Goal: Use online tool/utility: Utilize a website feature to perform a specific function

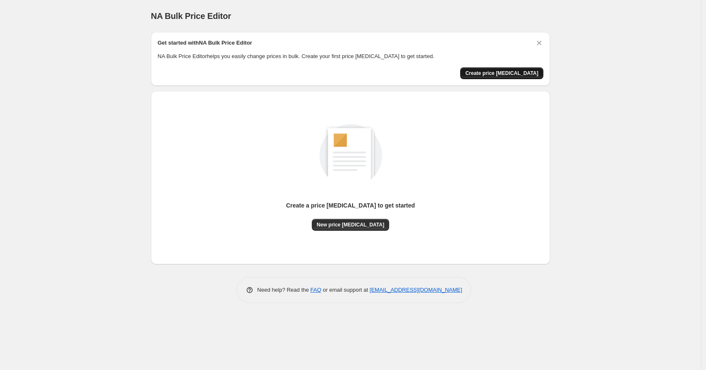
click at [498, 75] on span "Create price [MEDICAL_DATA]" at bounding box center [501, 73] width 73 height 7
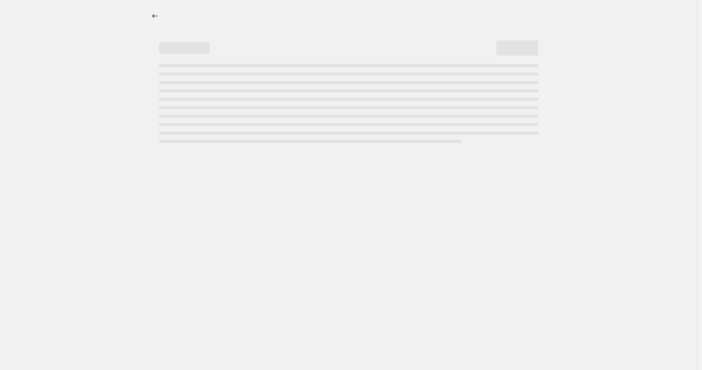
select select "percentage"
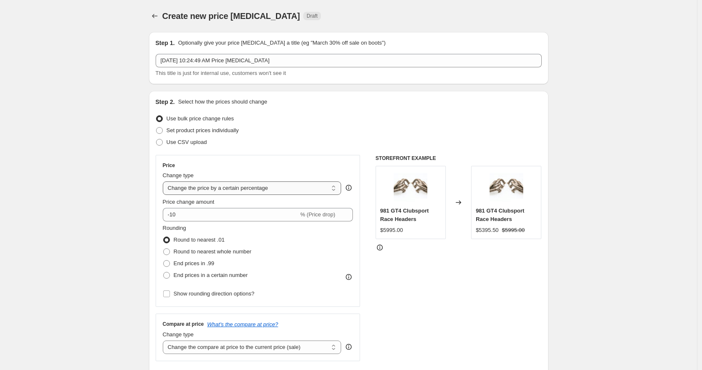
click at [282, 188] on select "Change the price to a certain amount Change the price by a certain amount Chang…" at bounding box center [252, 187] width 179 height 13
click at [165, 181] on select "Change the price to a certain amount Change the price by a certain amount Chang…" at bounding box center [252, 187] width 179 height 13
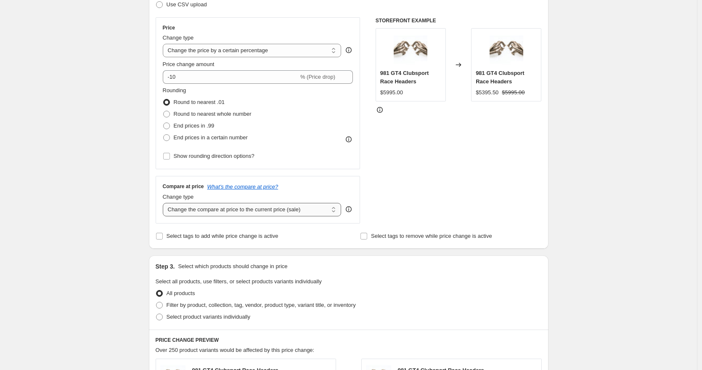
scroll to position [159, 0]
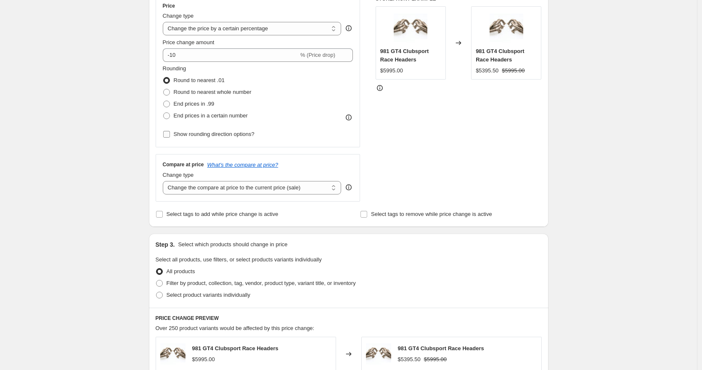
click at [212, 137] on span "Show rounding direction options?" at bounding box center [214, 134] width 81 height 6
click at [170, 137] on input "Show rounding direction options?" at bounding box center [166, 134] width 7 height 7
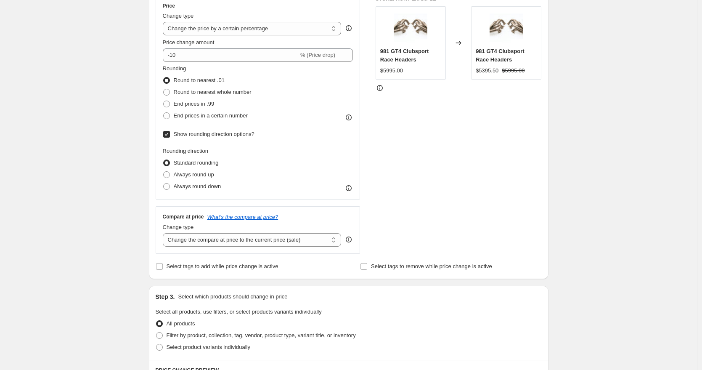
click at [212, 137] on span "Show rounding direction options?" at bounding box center [214, 134] width 81 height 6
click at [170, 137] on input "Show rounding direction options?" at bounding box center [166, 134] width 7 height 7
checkbox input "false"
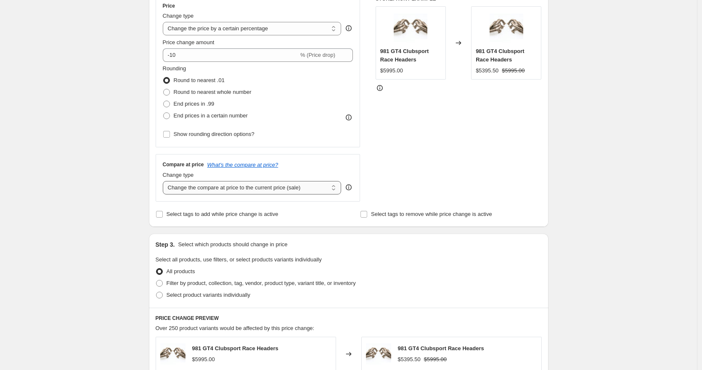
click at [222, 185] on select "Change the compare at price to the current price (sale) Change the compare at p…" at bounding box center [252, 187] width 179 height 13
click at [165, 181] on select "Change the compare at price to the current price (sale) Change the compare at p…" at bounding box center [252, 187] width 179 height 13
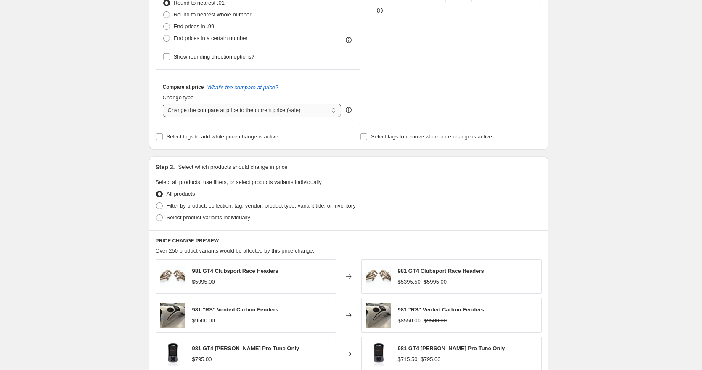
scroll to position [259, 0]
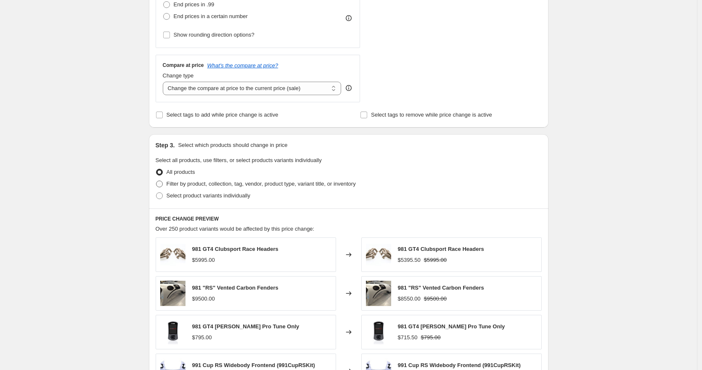
click at [193, 183] on span "Filter by product, collection, tag, vendor, product type, variant title, or inv…" at bounding box center [261, 183] width 189 height 6
click at [156, 181] on input "Filter by product, collection, tag, vendor, product type, variant title, or inv…" at bounding box center [156, 180] width 0 height 0
radio input "true"
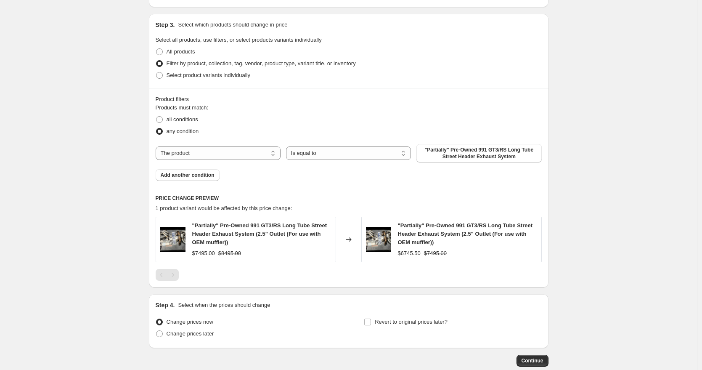
scroll to position [361, 0]
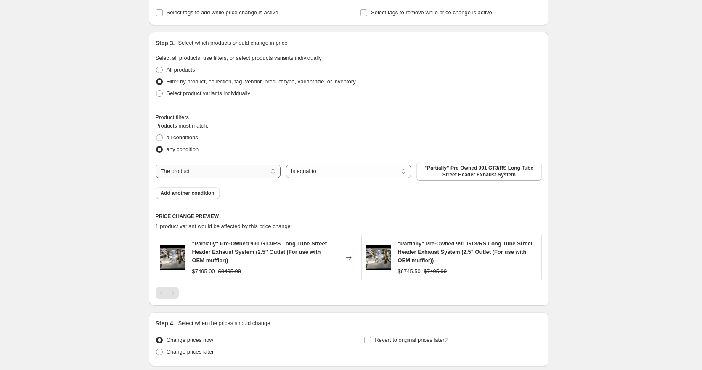
click at [239, 172] on select "The product The product's collection The product's tag The product's vendor The…" at bounding box center [218, 170] width 125 height 13
click at [202, 169] on select "The product The product's collection The product's tag The product's vendor The…" at bounding box center [218, 170] width 125 height 13
select select "collection"
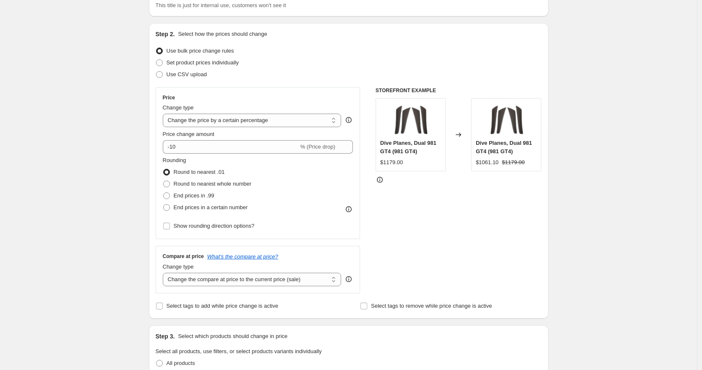
scroll to position [0, 0]
